Goal: Check status: Check status

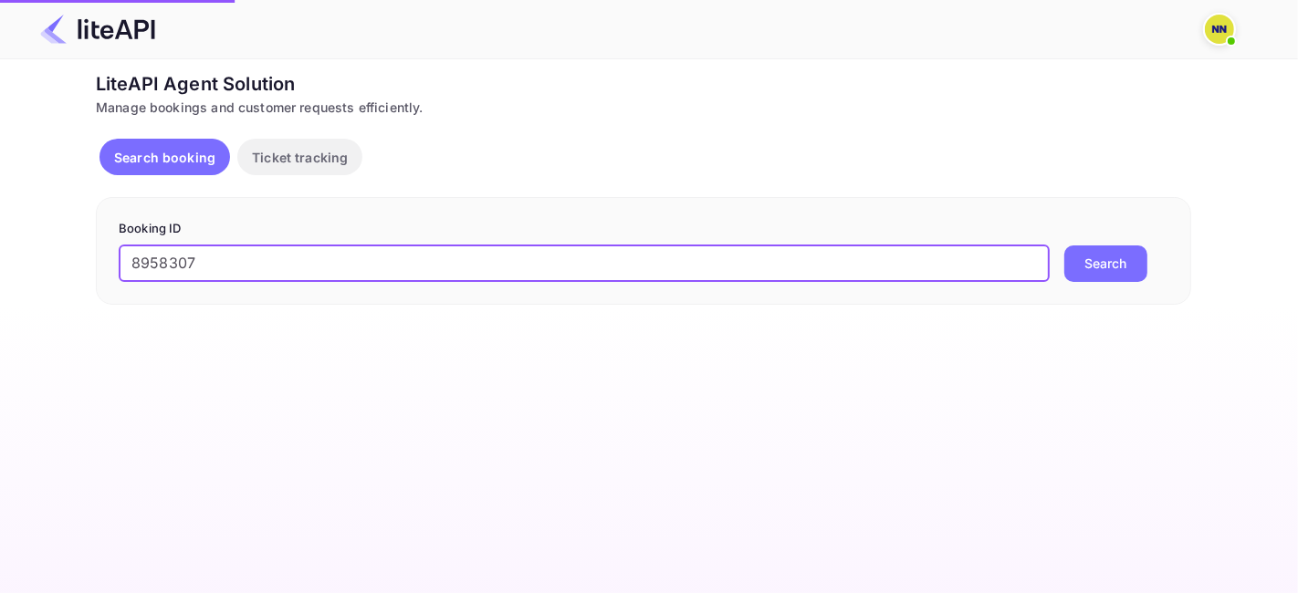
type input "8958307"
click at [1093, 266] on button "Search" at bounding box center [1105, 264] width 83 height 37
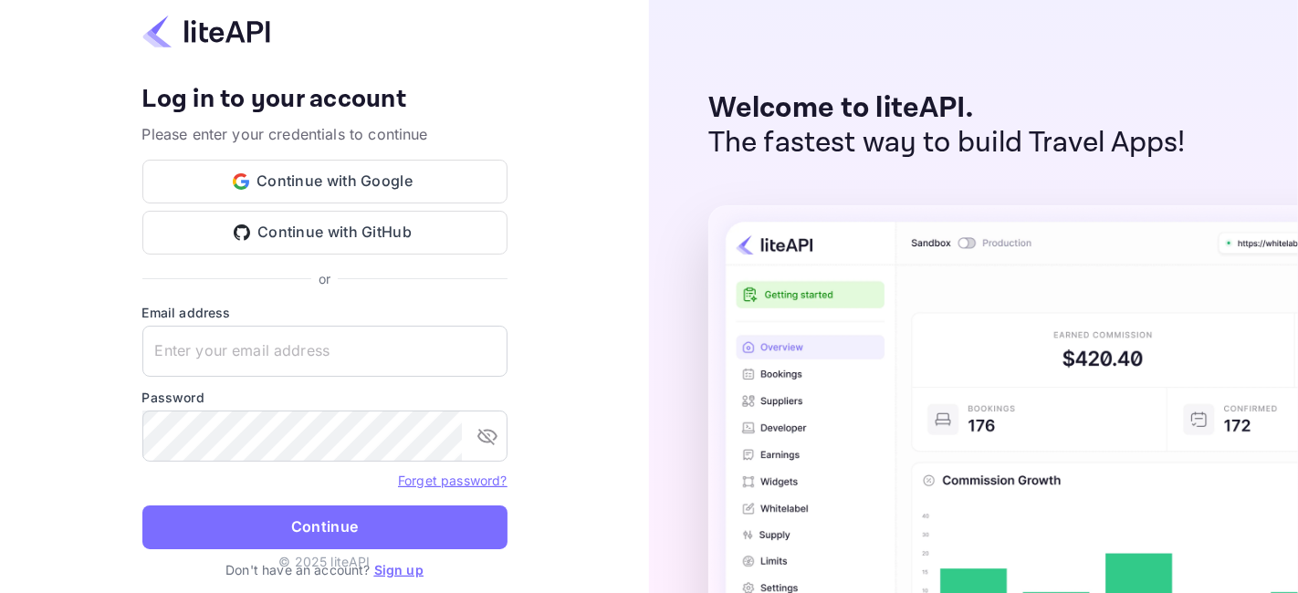
type input "[EMAIL_ADDRESS][DOMAIN_NAME]"
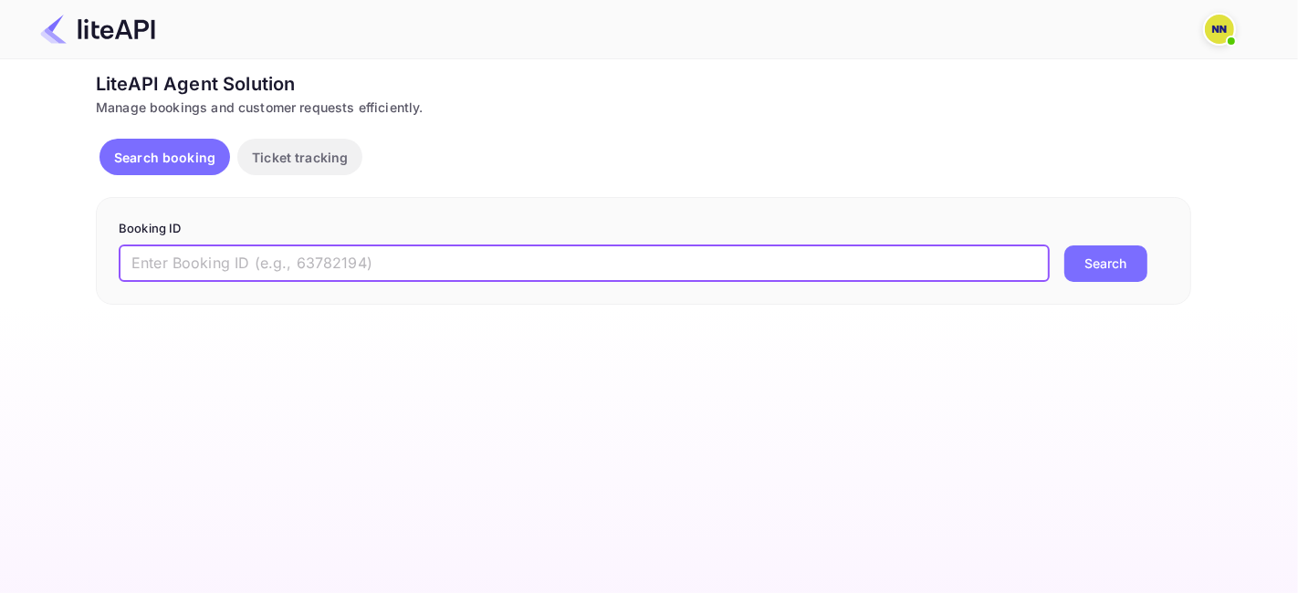
click at [359, 263] on input "text" at bounding box center [584, 264] width 931 height 37
paste input "8958307"
type input "8958307"
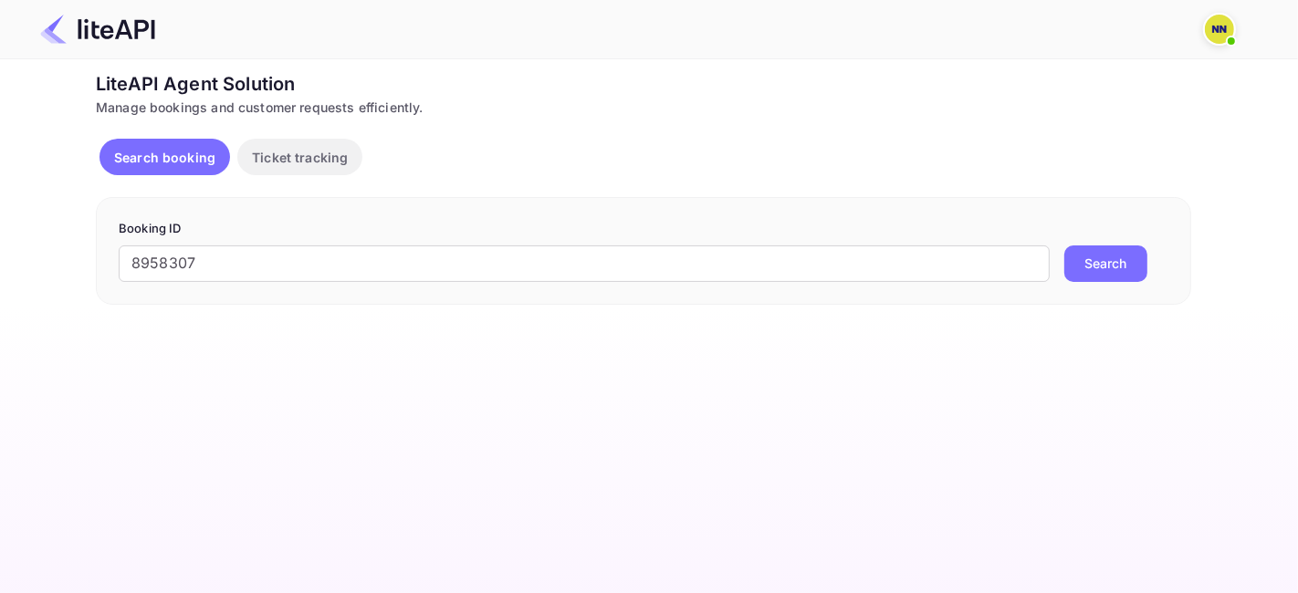
drag, startPoint x: 1145, startPoint y: 236, endPoint x: 1102, endPoint y: 262, distance: 49.9
click at [1145, 237] on form "Booking ID 8958307 ​ Search" at bounding box center [644, 251] width 1050 height 62
click at [1102, 262] on button "Search" at bounding box center [1105, 264] width 83 height 37
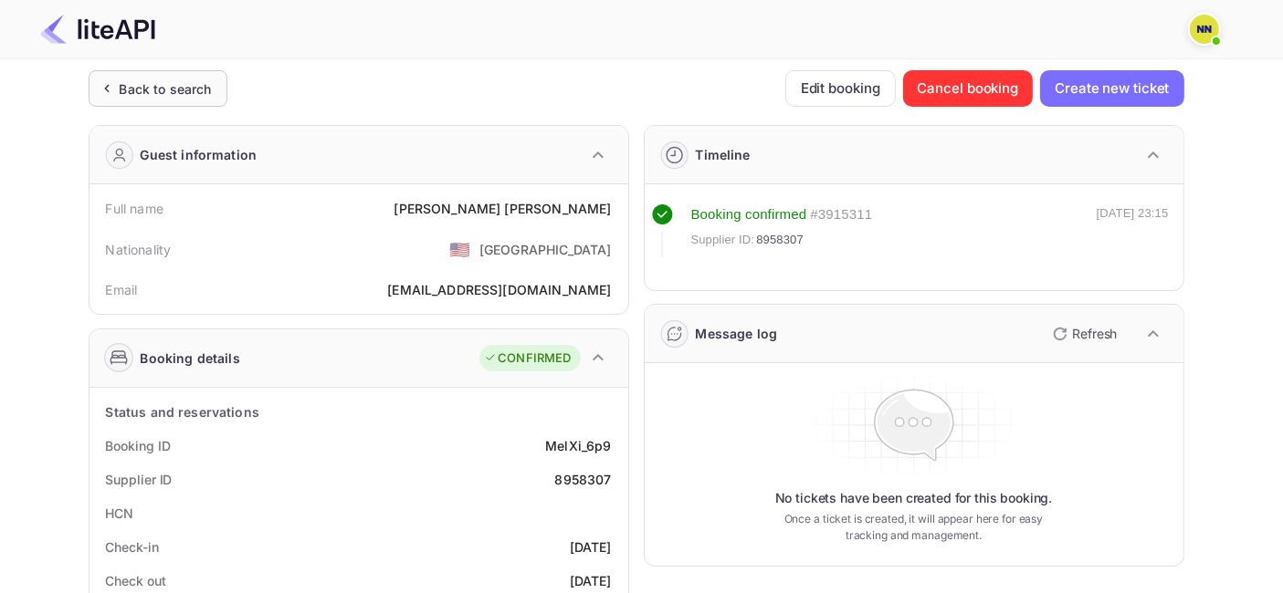
click at [159, 74] on div "Back to search" at bounding box center [158, 88] width 139 height 37
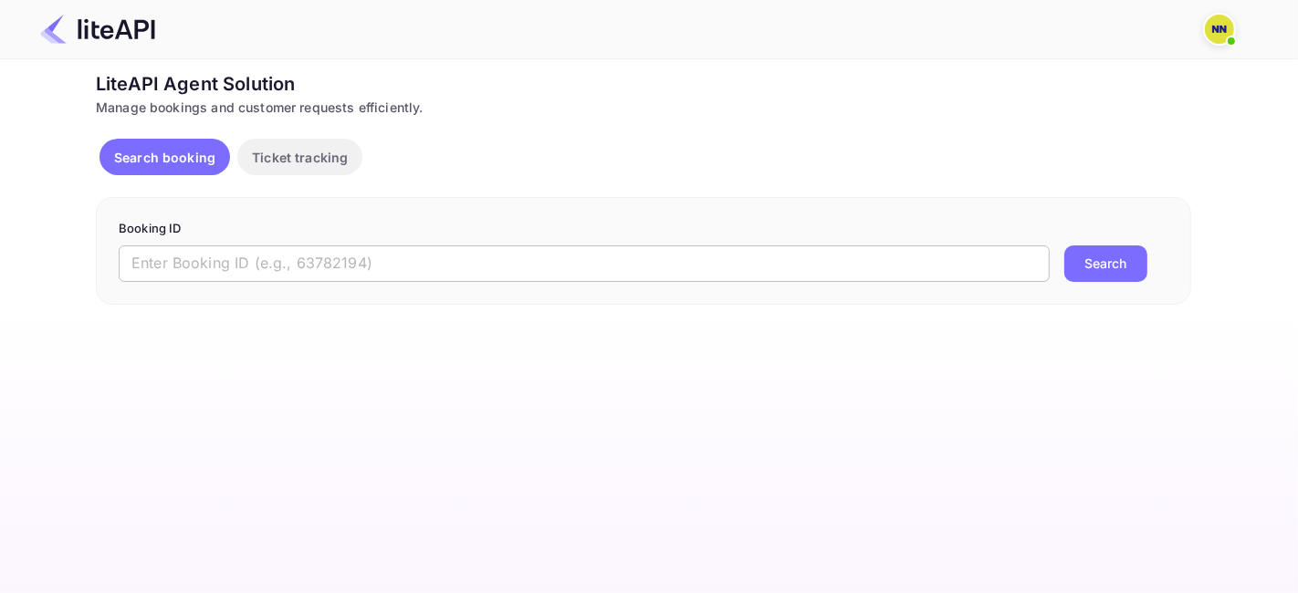
drag, startPoint x: 297, startPoint y: 248, endPoint x: 297, endPoint y: 262, distance: 13.7
click at [297, 259] on input "text" at bounding box center [584, 264] width 931 height 37
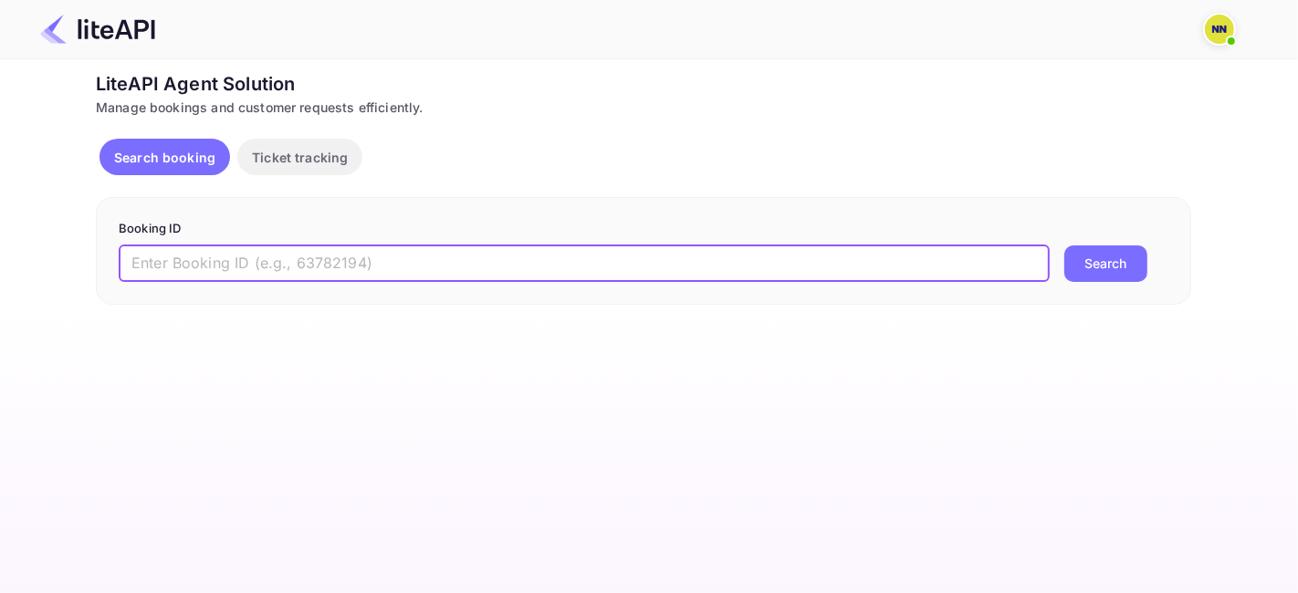
paste input "9014542"
type input "9014542"
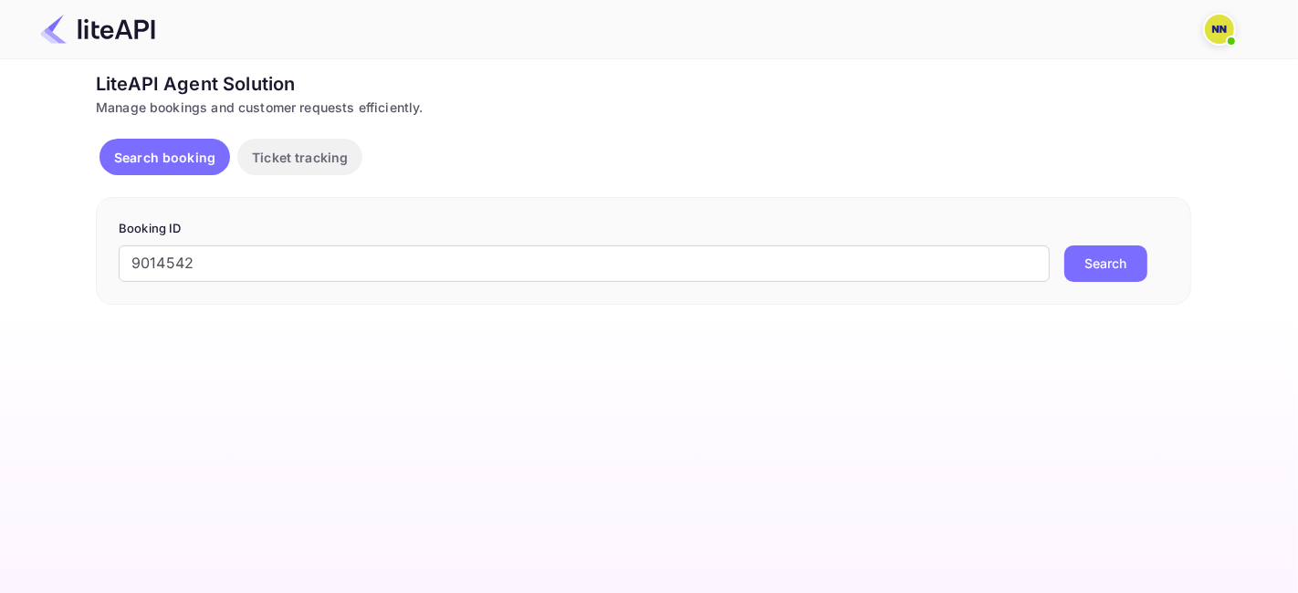
click at [1080, 272] on button "Search" at bounding box center [1105, 264] width 83 height 37
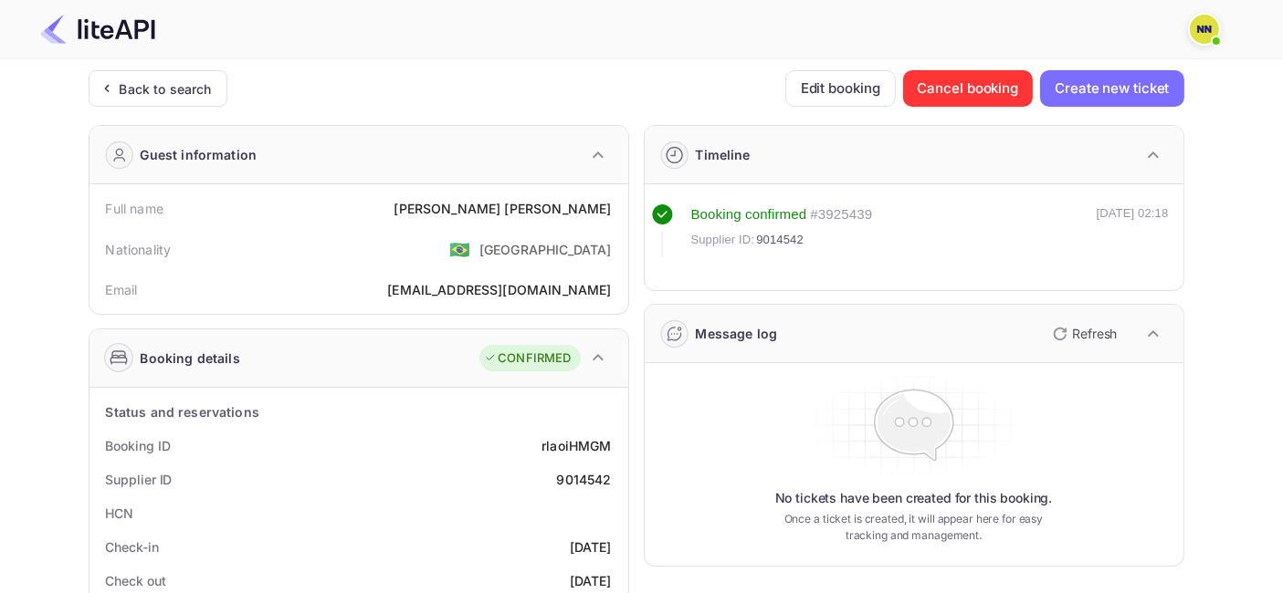
click at [195, 86] on div "Back to search" at bounding box center [166, 88] width 92 height 19
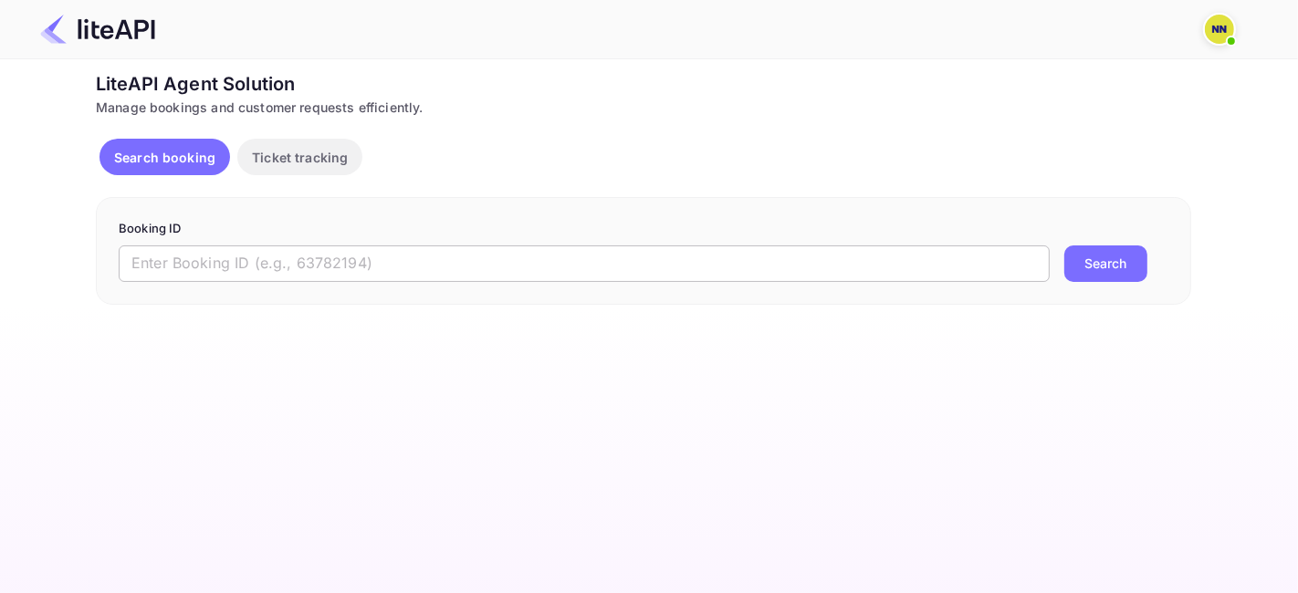
click at [306, 254] on input "text" at bounding box center [584, 264] width 931 height 37
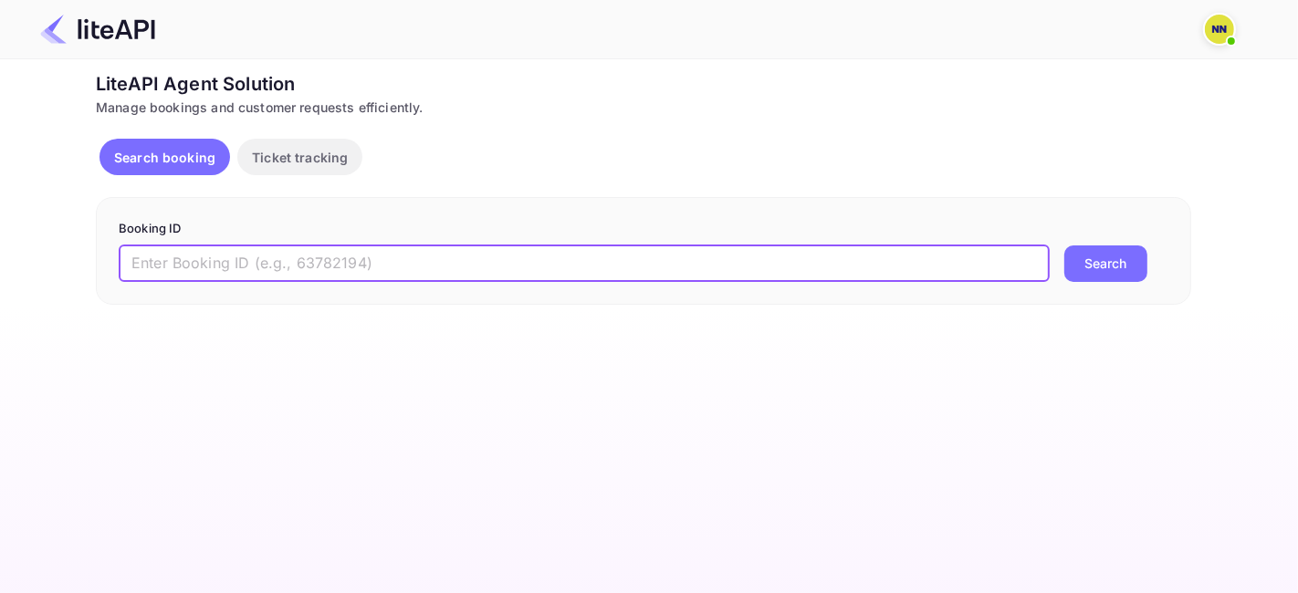
paste input "6297979"
click at [1114, 261] on button "Search" at bounding box center [1105, 264] width 83 height 37
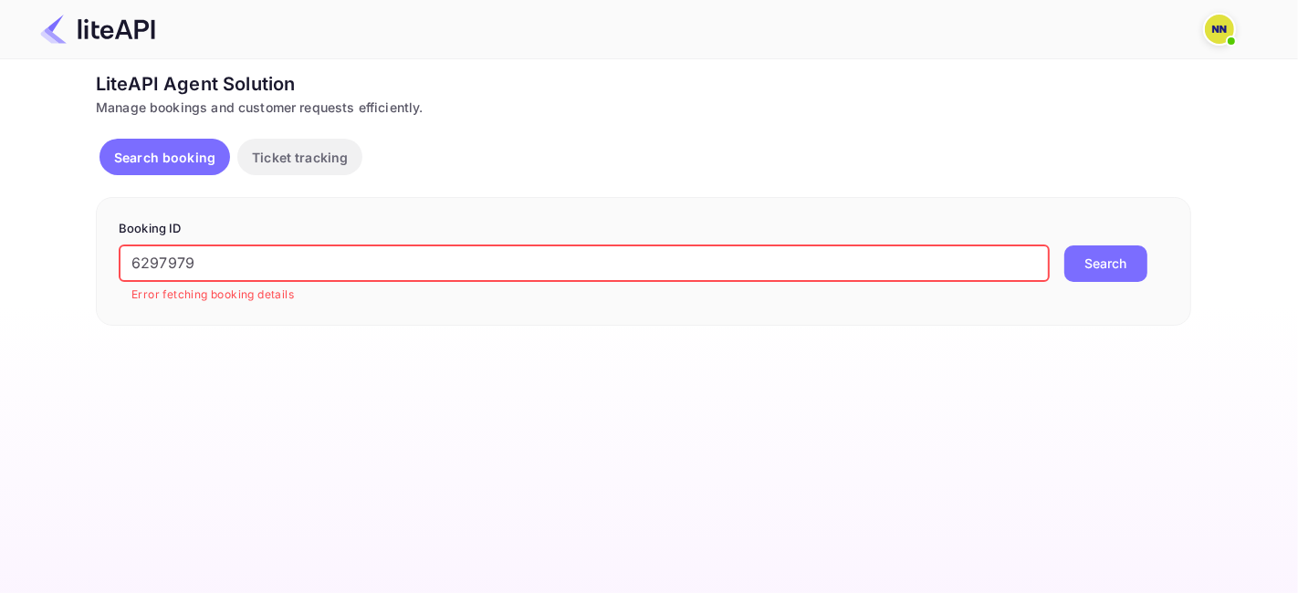
click at [204, 258] on input "6297979" at bounding box center [584, 264] width 931 height 37
paste input "8341225"
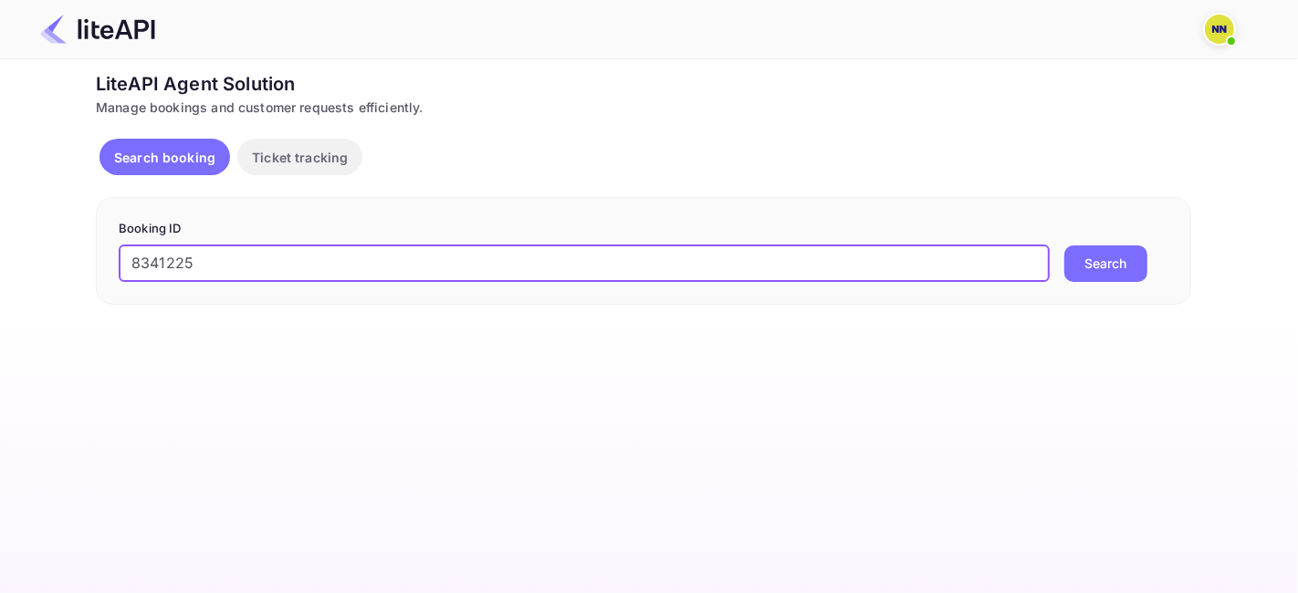
type input "8341225"
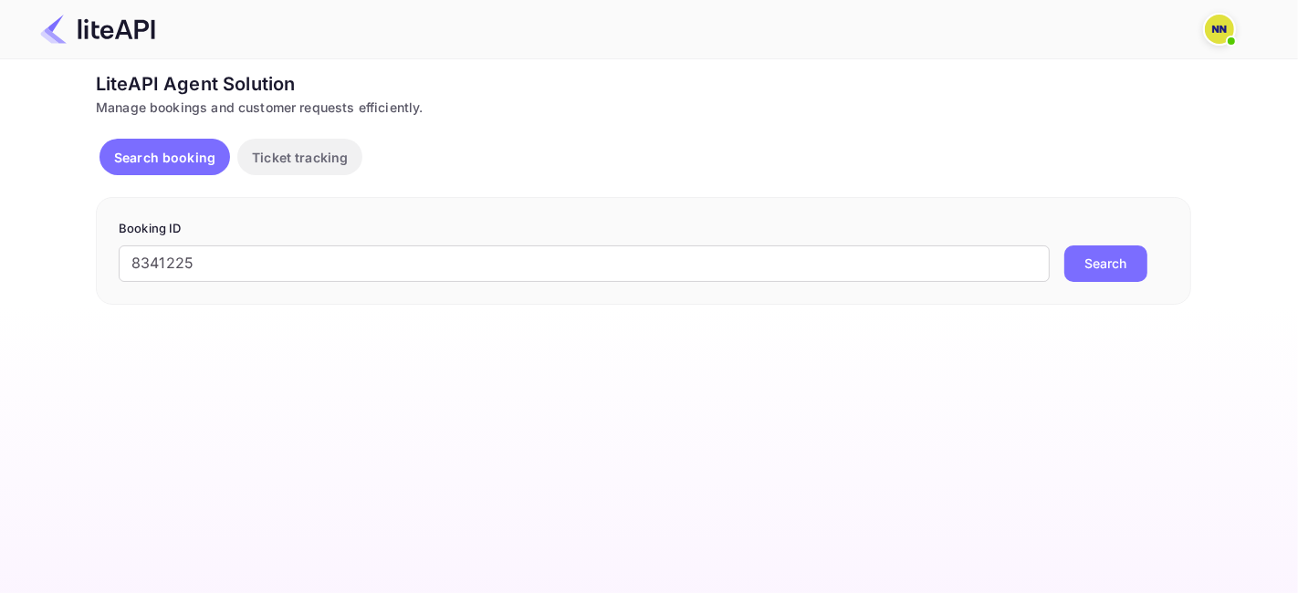
drag, startPoint x: 1132, startPoint y: 252, endPoint x: 1114, endPoint y: 248, distance: 18.6
click at [1132, 254] on button "Search" at bounding box center [1105, 264] width 83 height 37
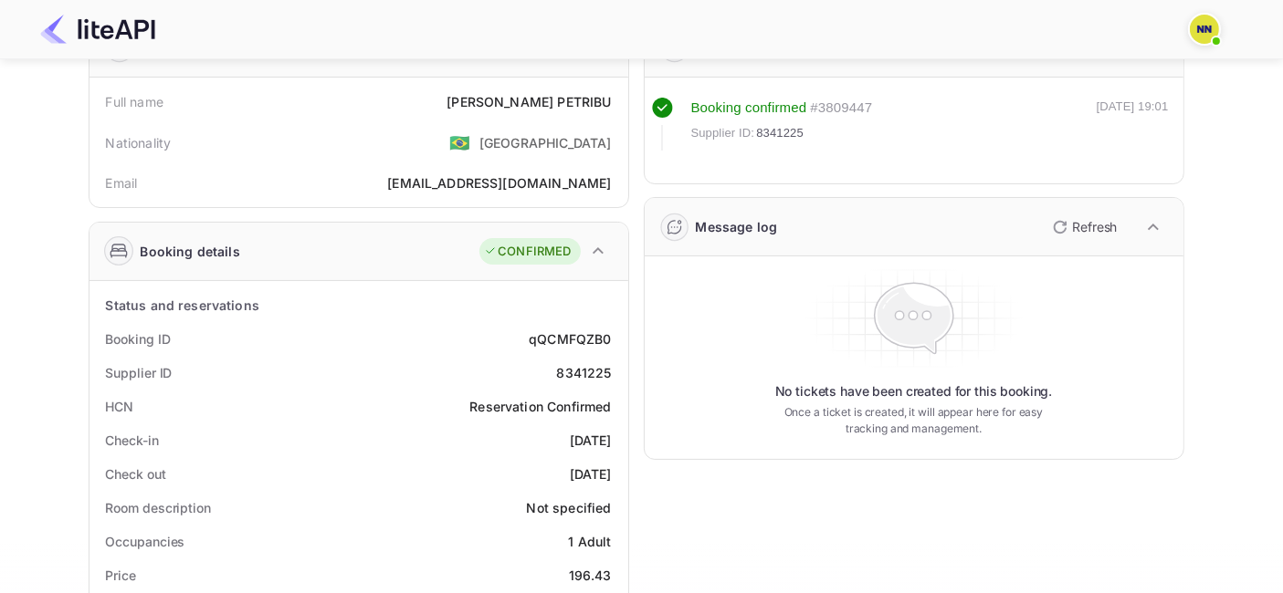
scroll to position [203, 0]
